Goal: Check status: Check status

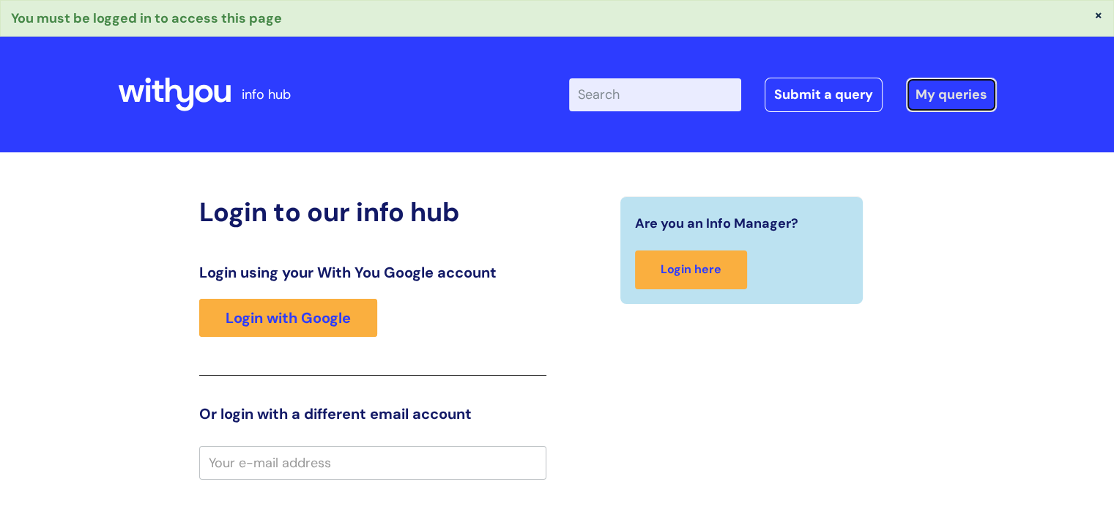
click at [960, 93] on link "My queries" at bounding box center [951, 95] width 91 height 34
type input "[PERSON_NAME][EMAIL_ADDRESS][PERSON_NAME][DOMAIN_NAME]"
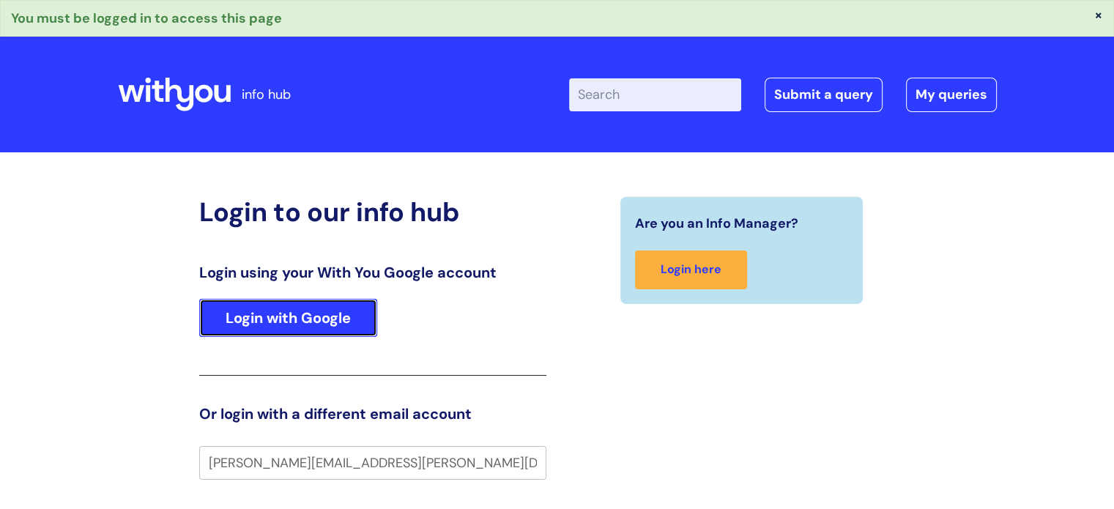
click at [291, 310] on link "Login with Google" at bounding box center [288, 318] width 178 height 38
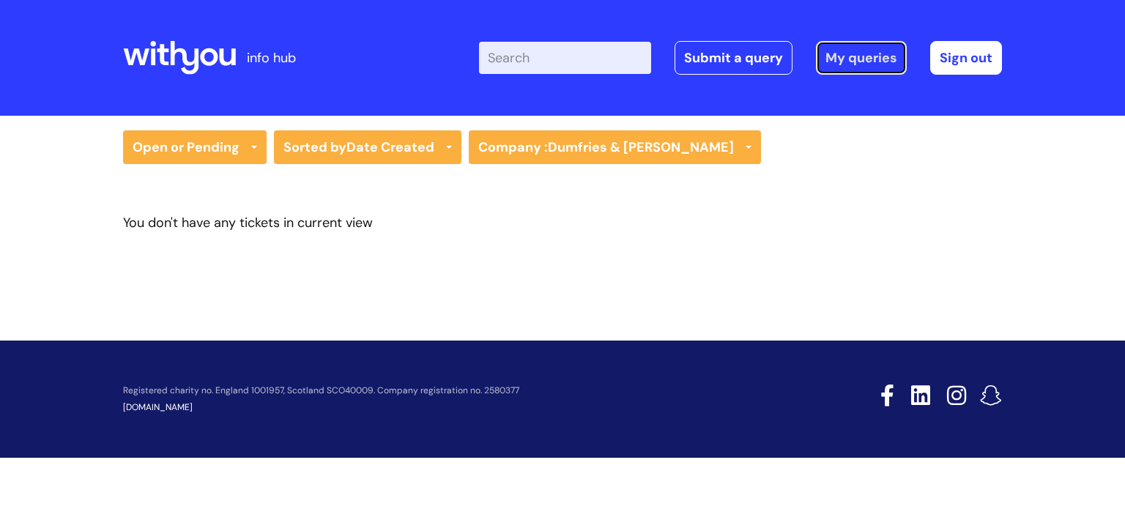
click at [864, 52] on link "My queries" at bounding box center [861, 58] width 91 height 34
